Goal: Check status

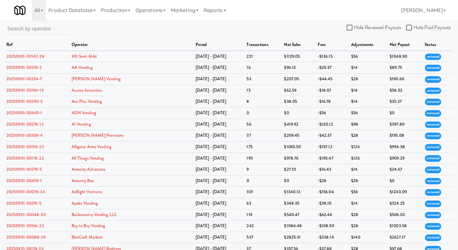
scroll to position [2378, 0]
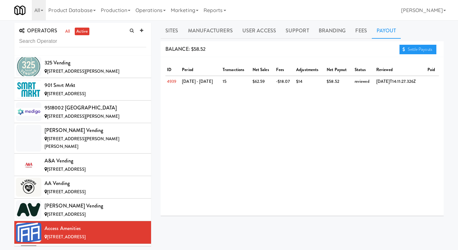
click at [284, 118] on div "ID period transactions net sales fees adjustments net payout status reviewed pa…" at bounding box center [302, 136] width 283 height 159
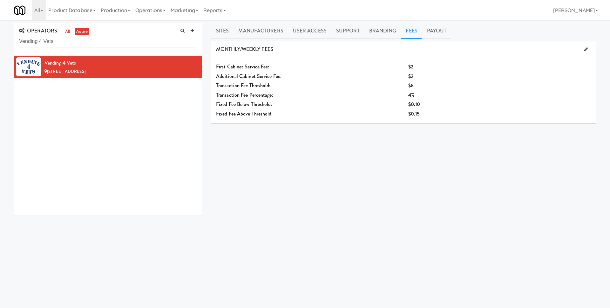
click at [347, 141] on div "SITES Ninety7Fifty Fridge 9750 Crescent Park Circle, Orland Park Illinois 1 42 …" at bounding box center [403, 160] width 385 height 238
